Goal: Check status: Check status

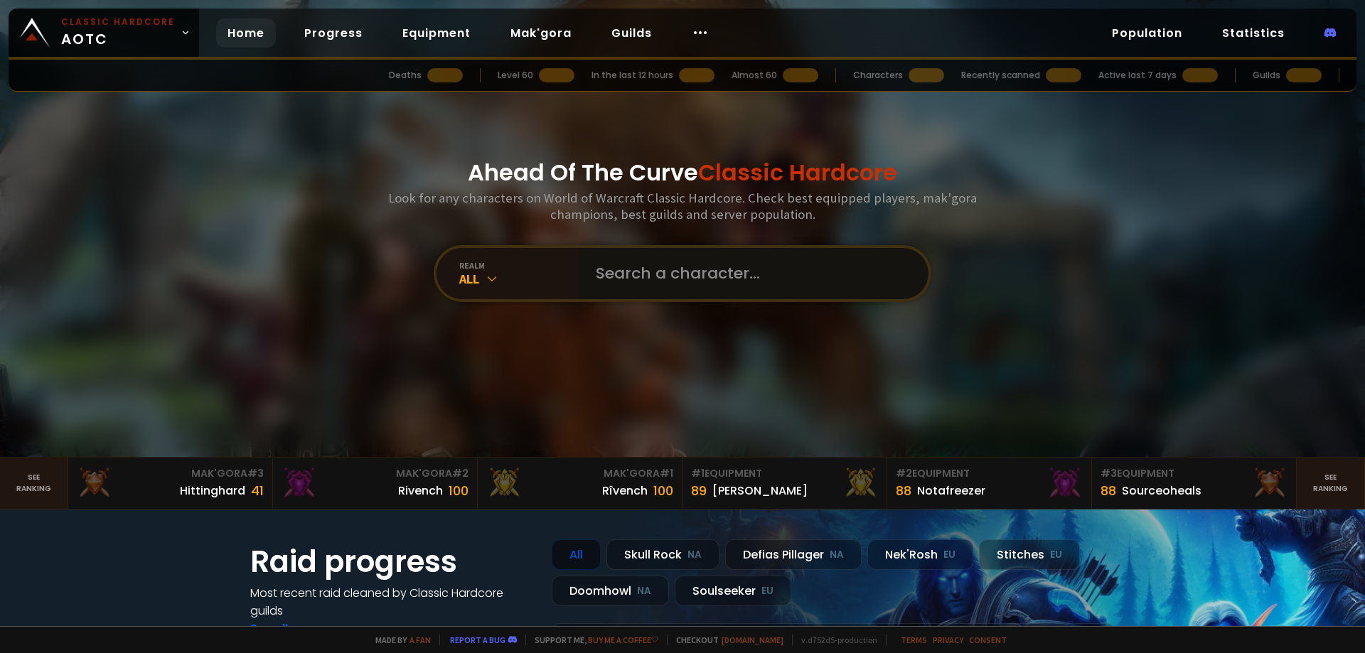
click at [658, 278] on input "text" at bounding box center [749, 273] width 324 height 51
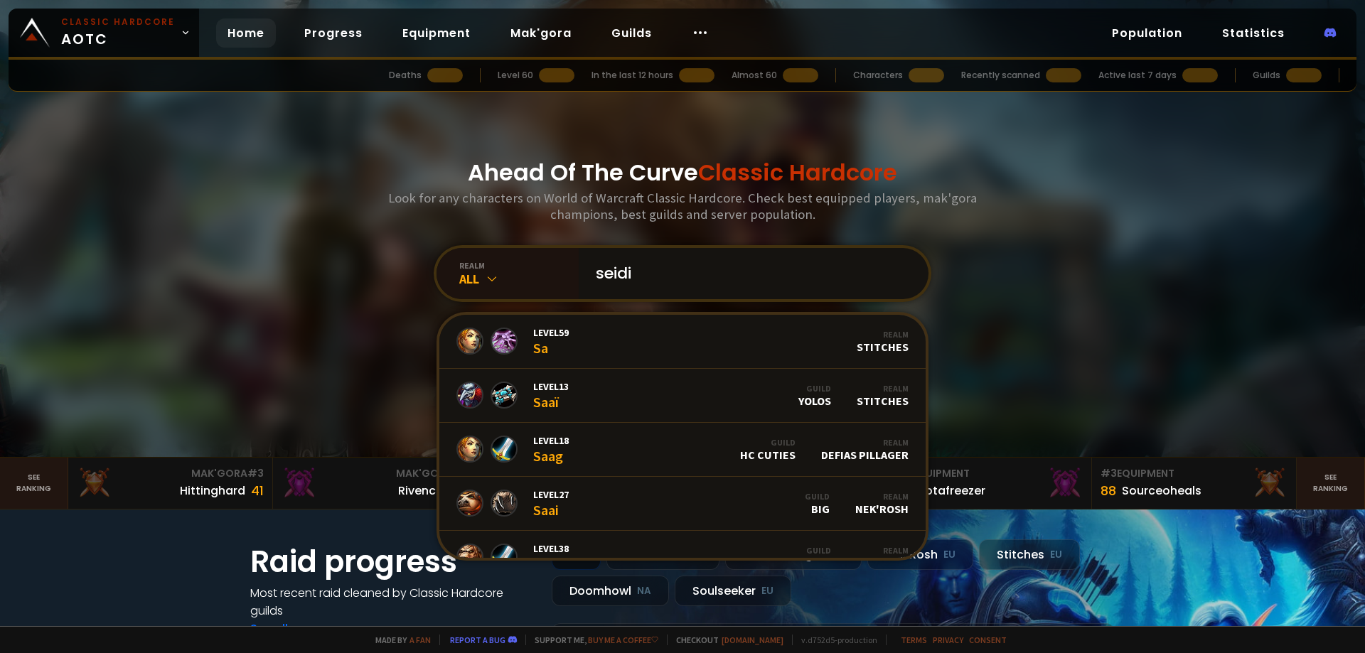
type input "seidin"
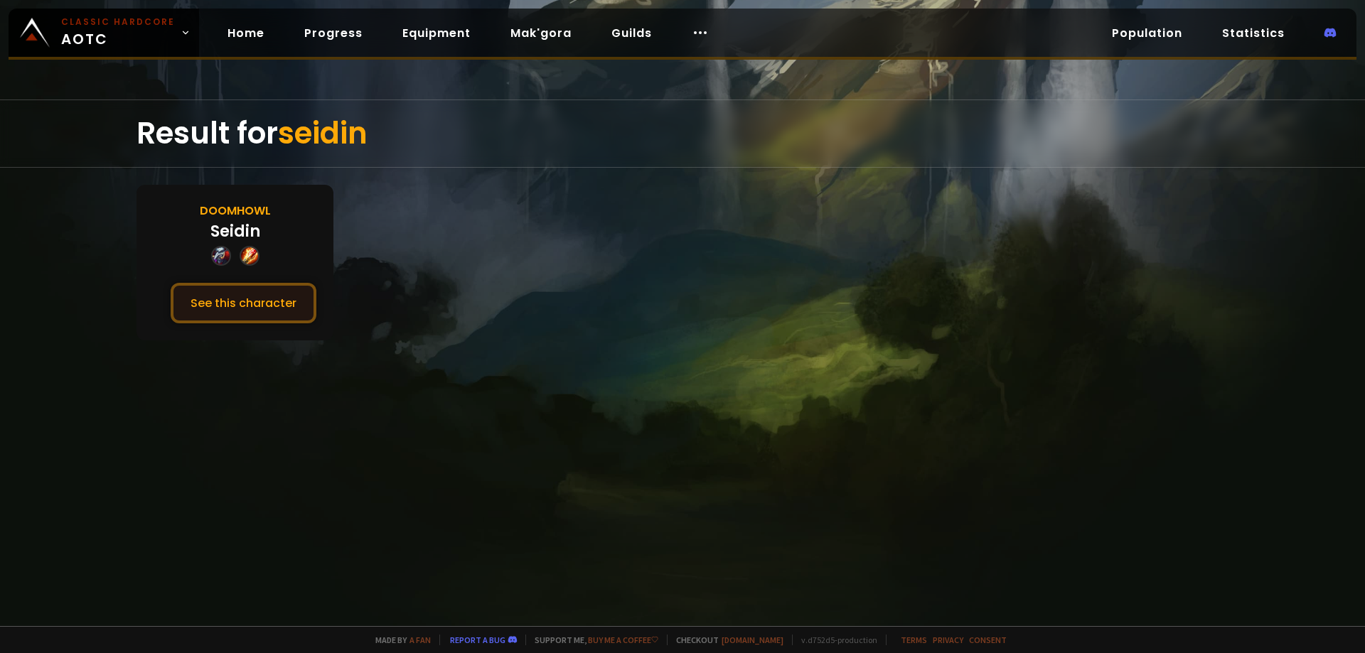
click at [289, 301] on button "See this character" at bounding box center [244, 303] width 146 height 41
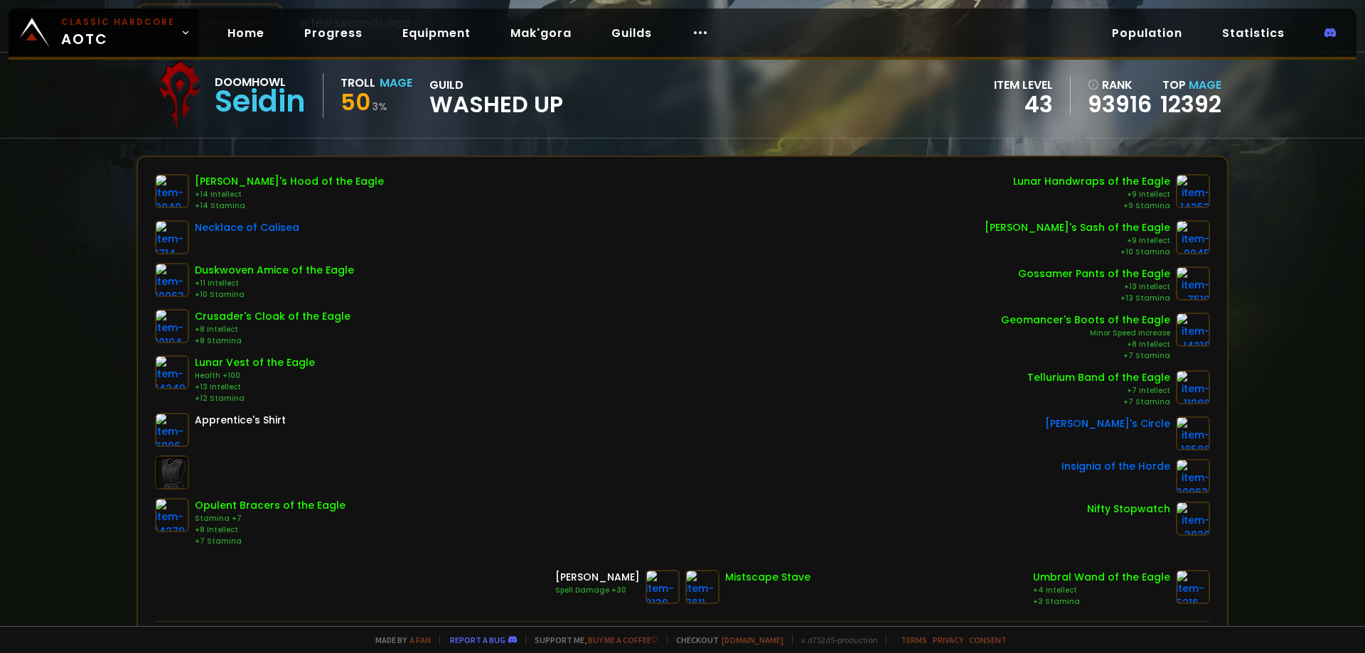
drag, startPoint x: 443, startPoint y: 318, endPoint x: 454, endPoint y: 341, distance: 25.1
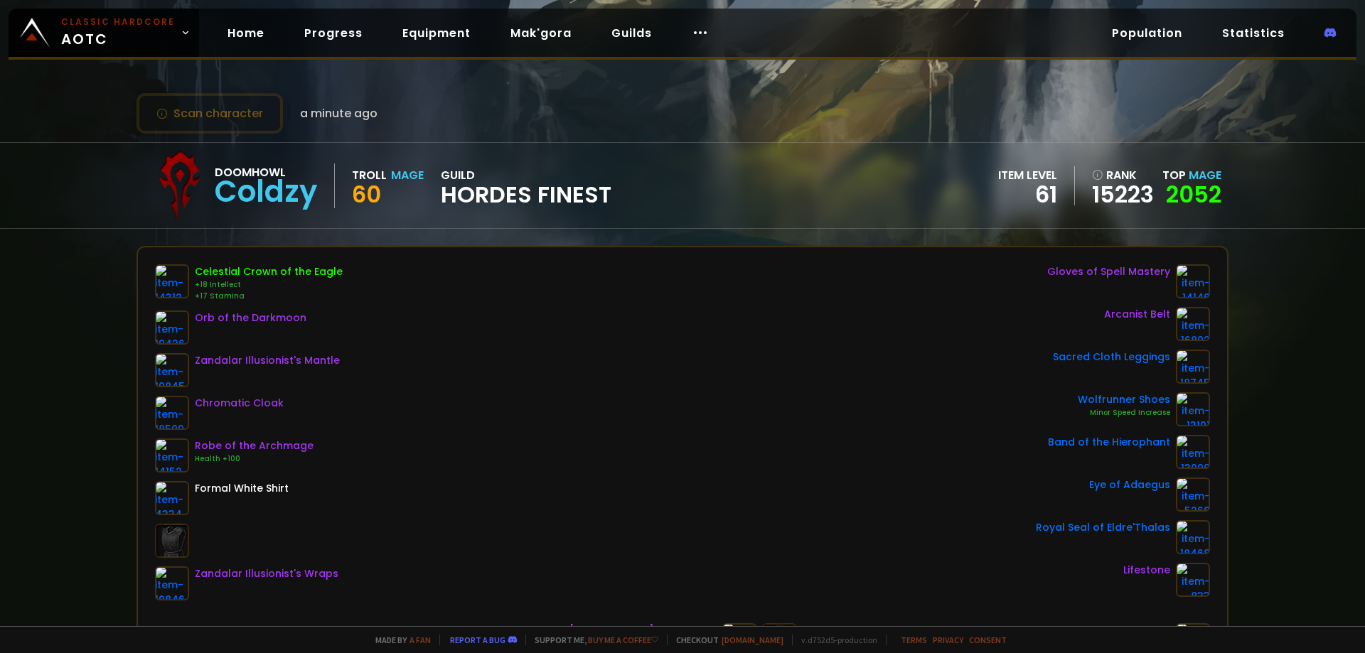
scroll to position [77, 0]
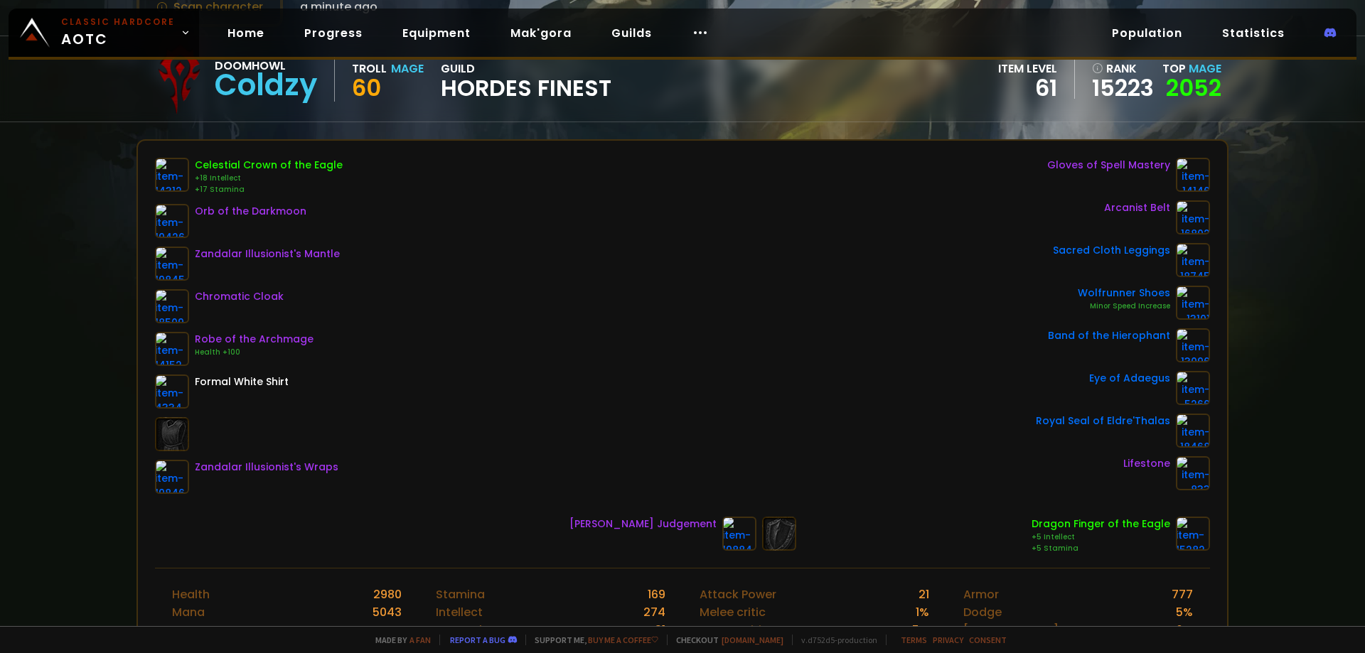
drag, startPoint x: 449, startPoint y: 340, endPoint x: 498, endPoint y: 401, distance: 78.8
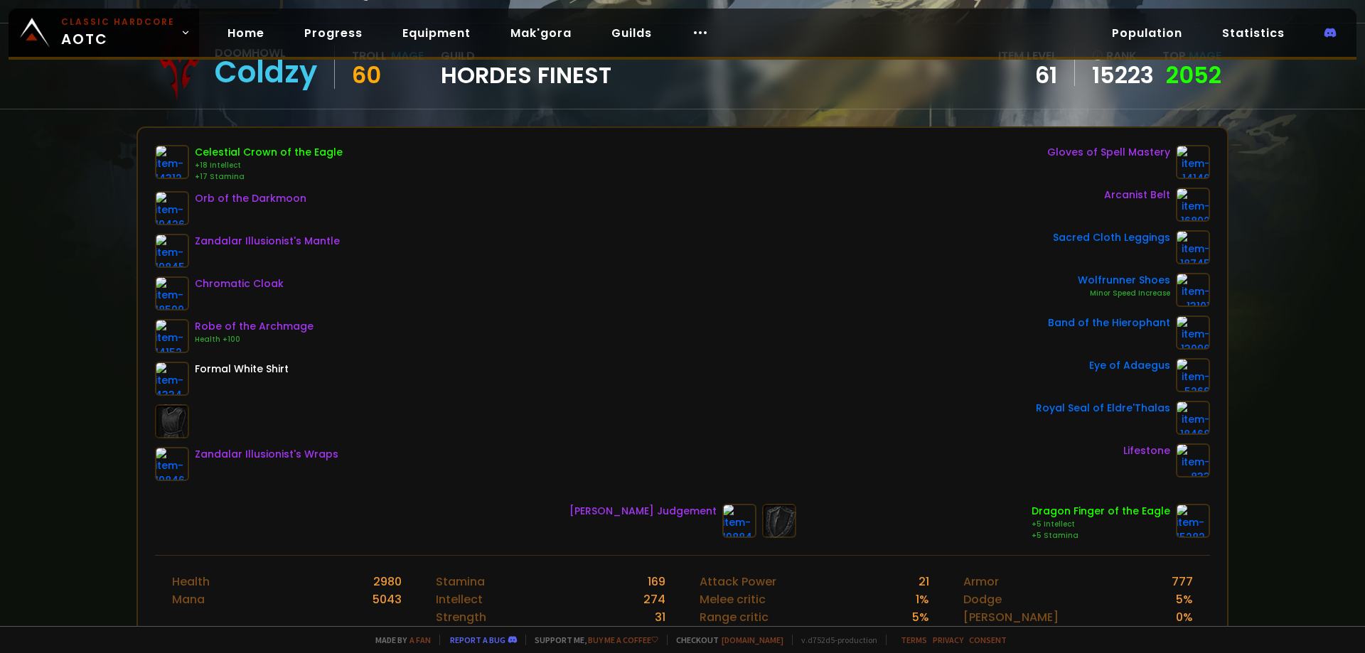
drag, startPoint x: 513, startPoint y: 342, endPoint x: 520, endPoint y: 370, distance: 28.6
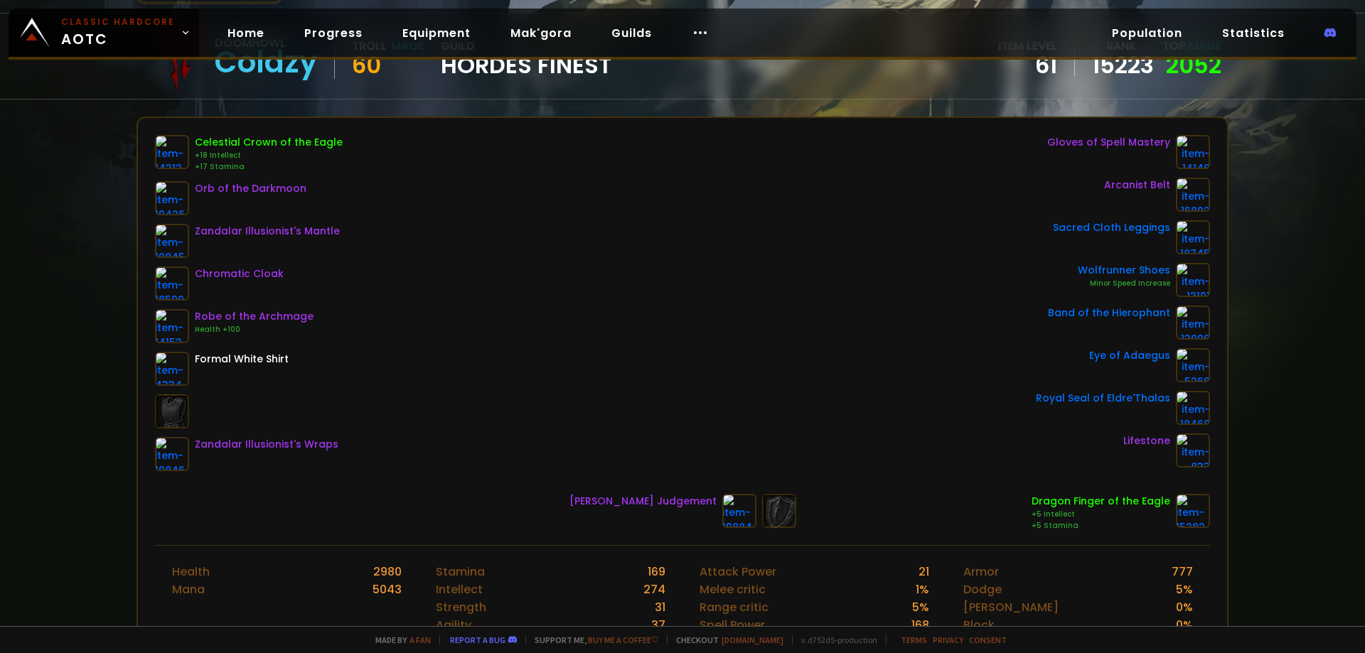
scroll to position [158, 0]
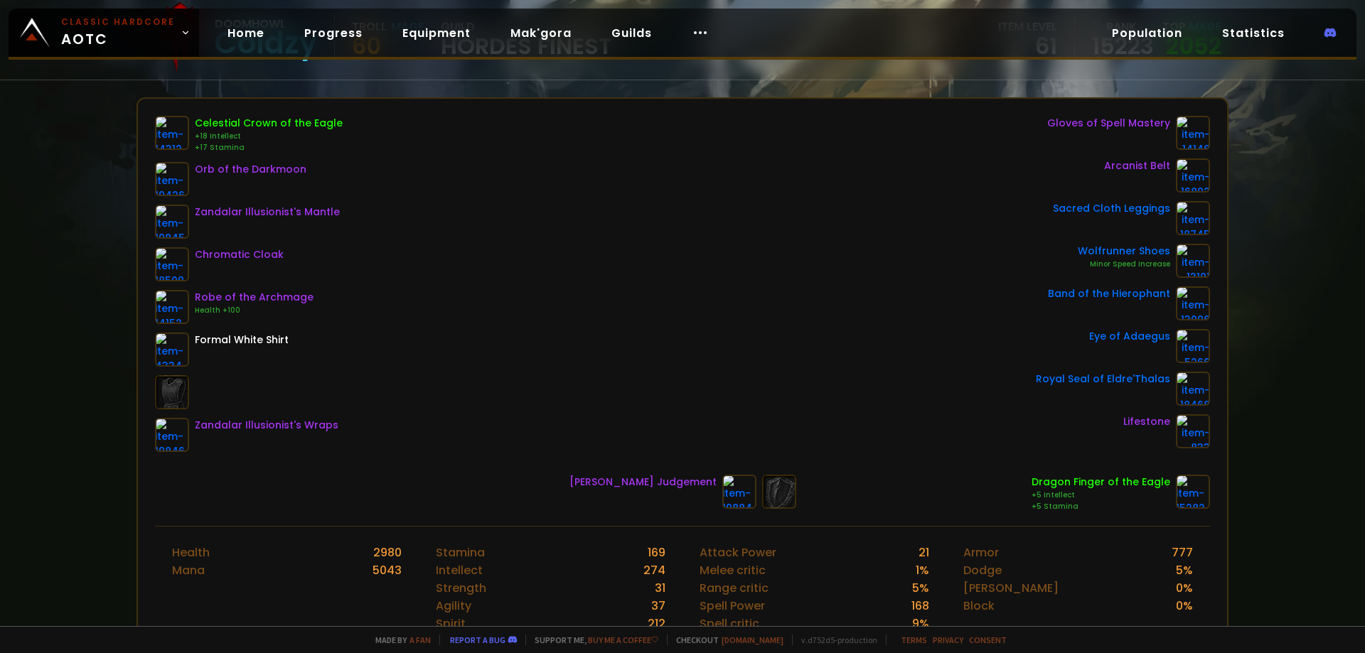
drag, startPoint x: 518, startPoint y: 363, endPoint x: 520, endPoint y: 389, distance: 25.8
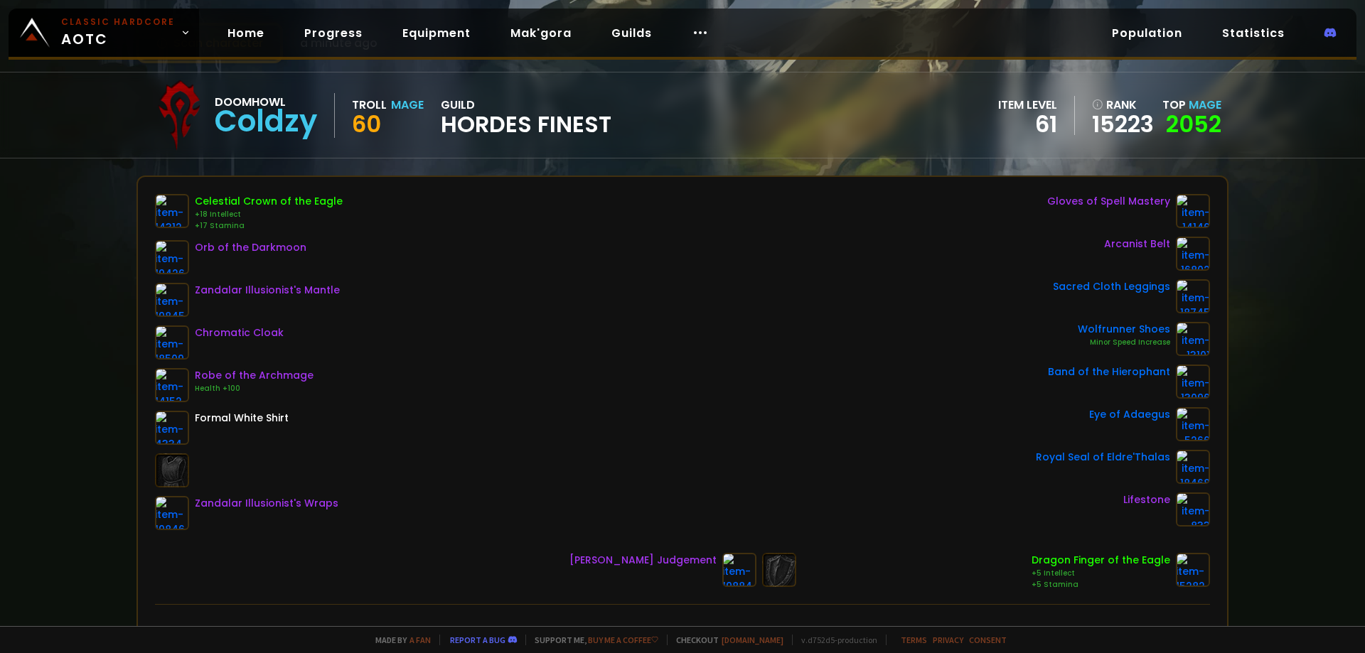
scroll to position [0, 0]
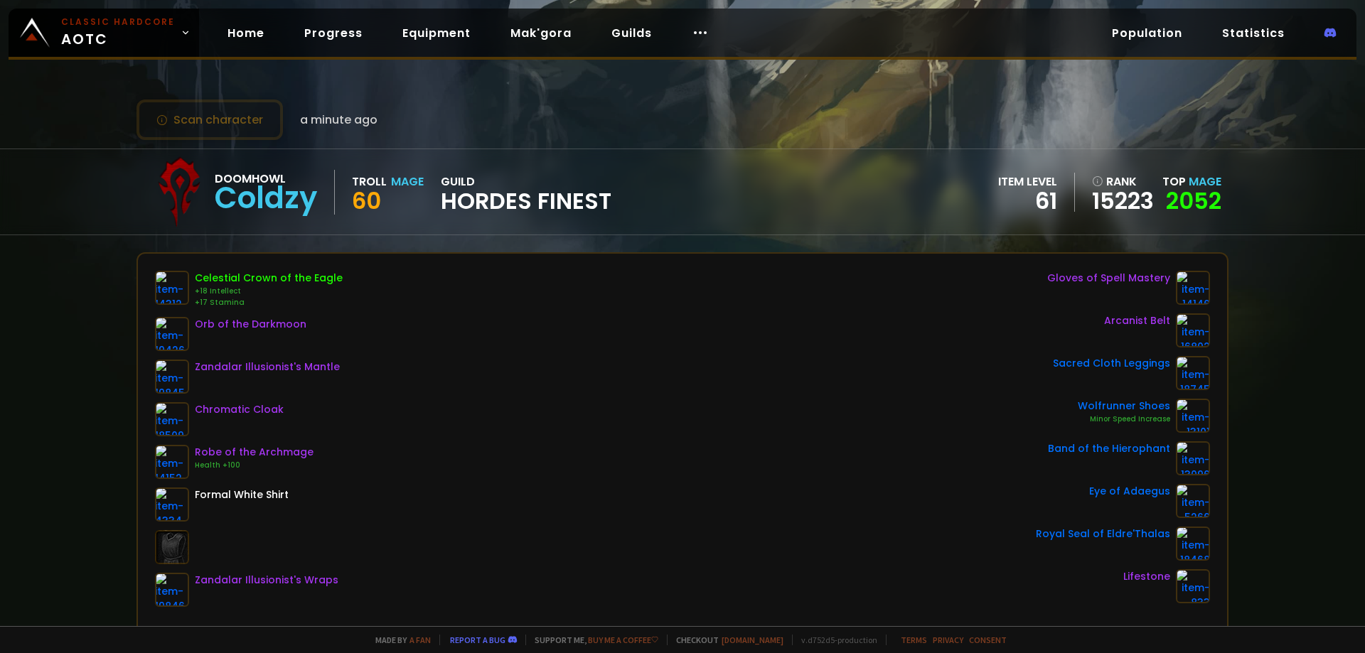
drag, startPoint x: 471, startPoint y: 355, endPoint x: 454, endPoint y: 171, distance: 184.2
